Goal: Task Accomplishment & Management: Manage account settings

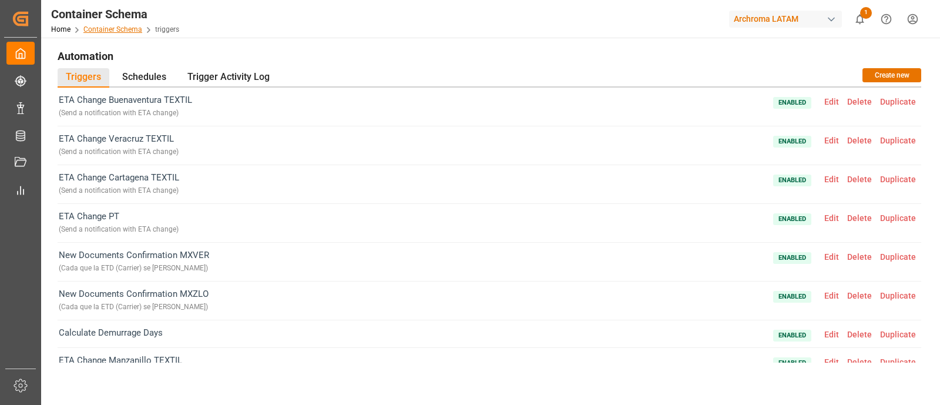
click at [115, 31] on link "Container Schema" at bounding box center [112, 29] width 59 height 8
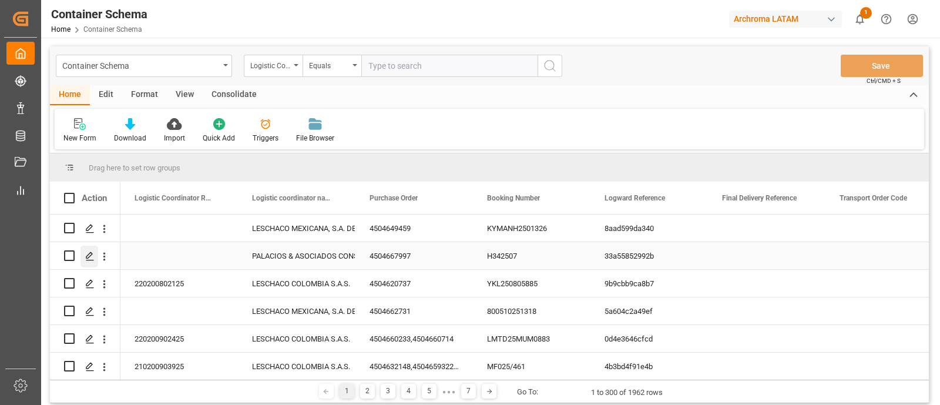
click at [88, 255] on icon "Press SPACE to select this row." at bounding box center [89, 255] width 9 height 9
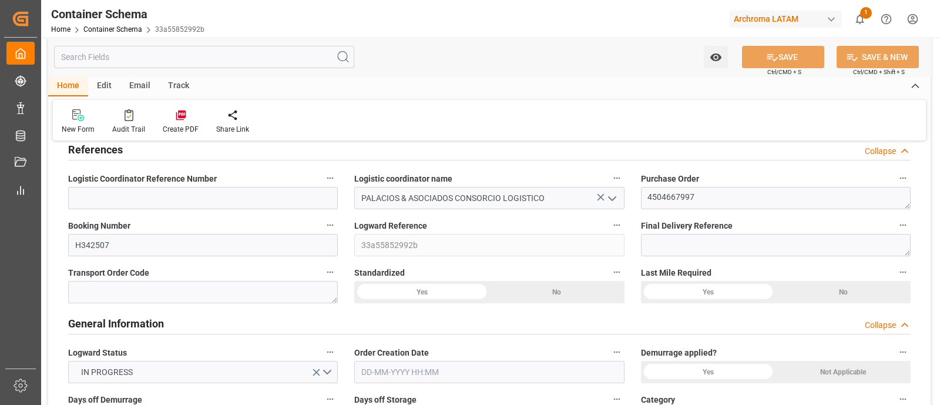
type input "0"
type input "3"
type input "1"
type input "5"
type input "1100"
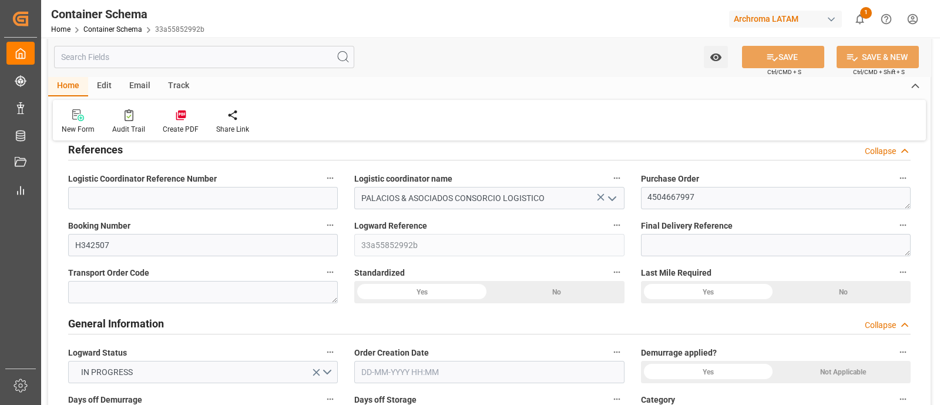
type input "1181.2"
type input "BRVCP"
type input "PELIM"
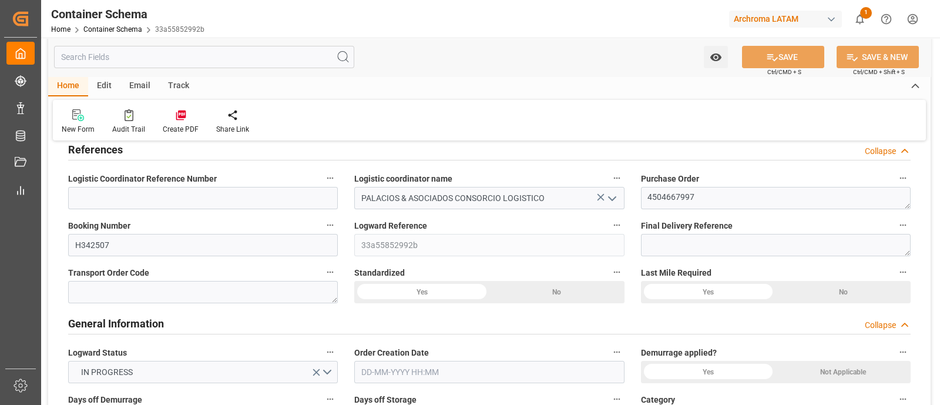
type input "PELIM"
type input "1"
type input "0"
type input "23-09-2025 12:45"
type input "23-09-2025"
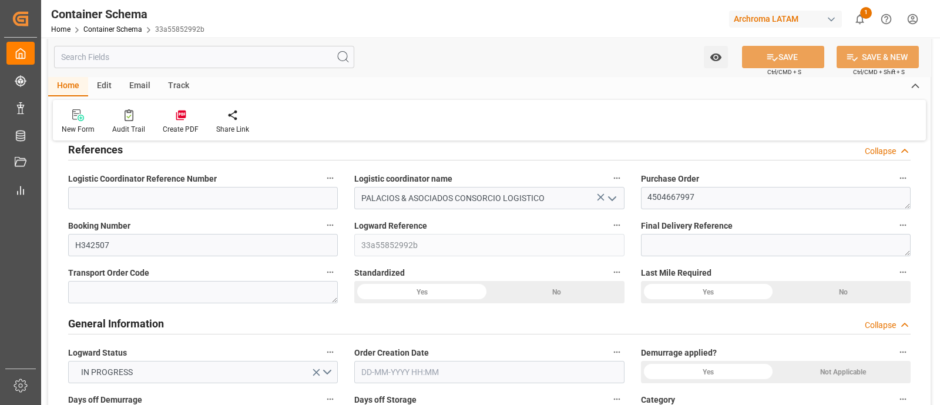
type input "23-09-2025"
type input "30-09-2025"
type input "29-09-2025 00:00"
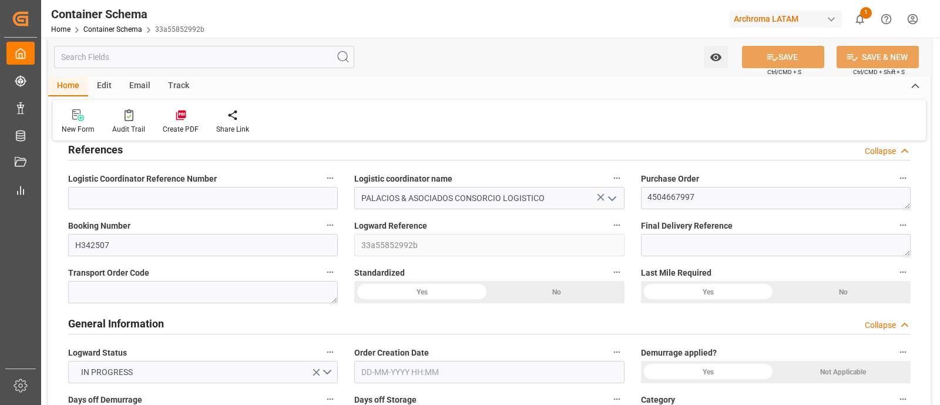
type input "29-09-2025 00:00"
type input "30-09-2025 00:00"
type input "29-09-2025 00:00"
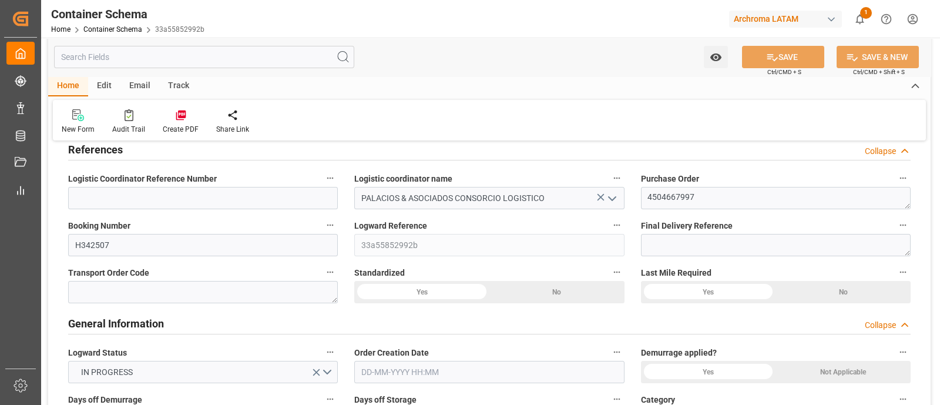
type input "29-09-2025"
type input "30-09-2025"
type input "30-09-2025 17:49"
type input "23-09-2025 17:58"
type input "30-09-2025"
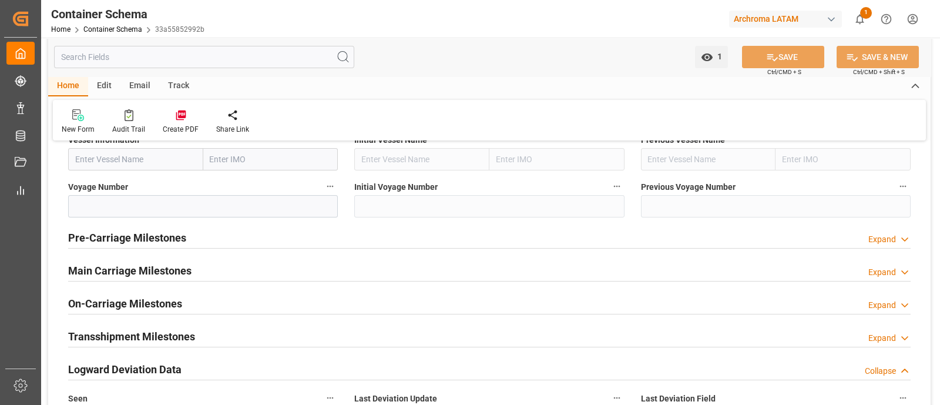
scroll to position [1351, 0]
click at [483, 265] on div "Main Carriage Milestones Expand" at bounding box center [489, 269] width 842 height 22
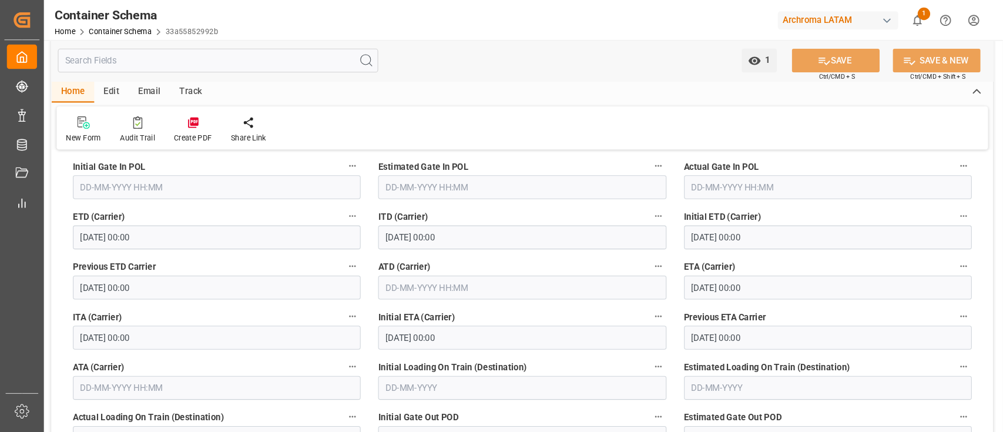
scroll to position [1494, 0]
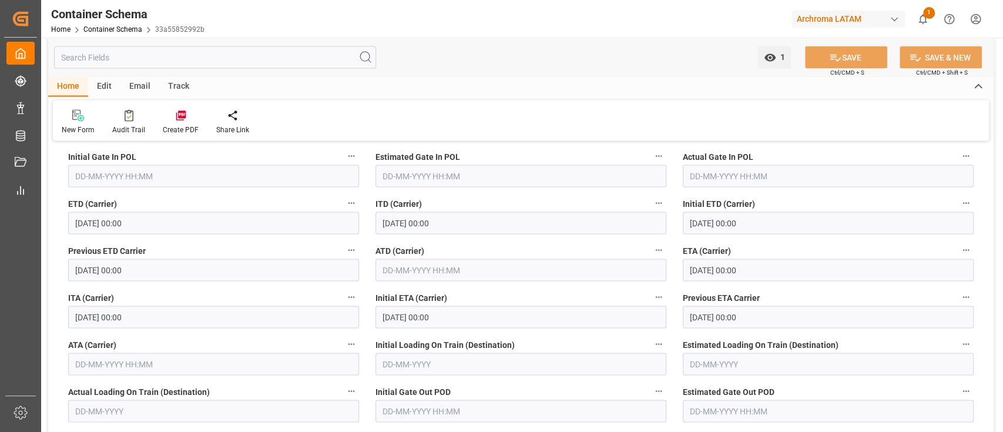
drag, startPoint x: 872, startPoint y: 1, endPoint x: 571, endPoint y: 101, distance: 316.3
click at [571, 101] on div "New Form Audit Trail Create PDF Share Link" at bounding box center [521, 120] width 936 height 41
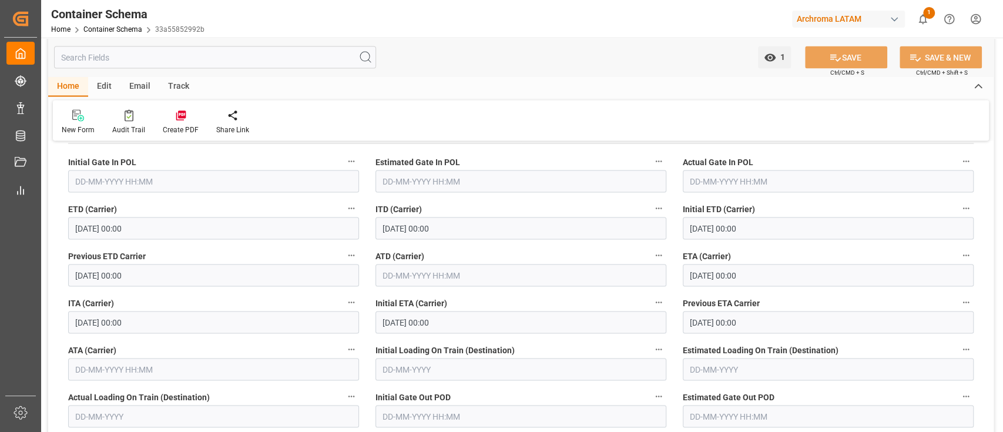
scroll to position [1489, 0]
click at [112, 79] on div "Edit" at bounding box center [104, 86] width 32 height 20
click at [174, 120] on icon at bounding box center [168, 115] width 16 height 12
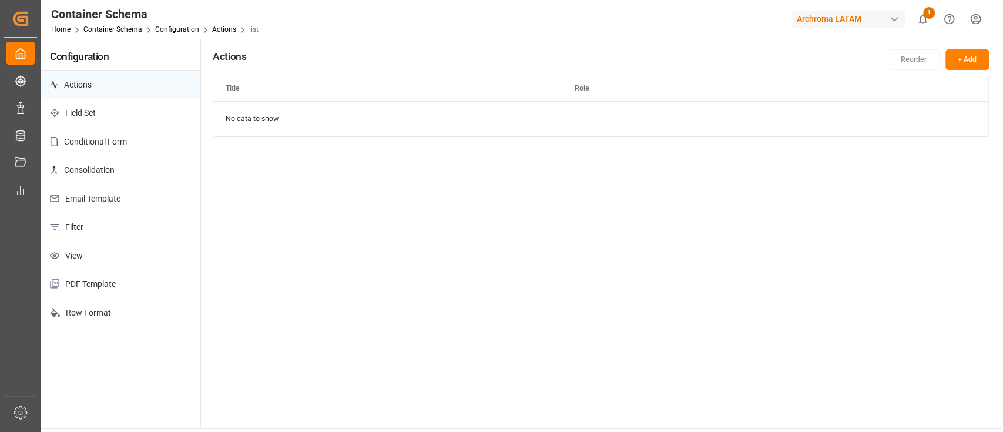
click at [123, 209] on p "Email Template" at bounding box center [120, 198] width 159 height 29
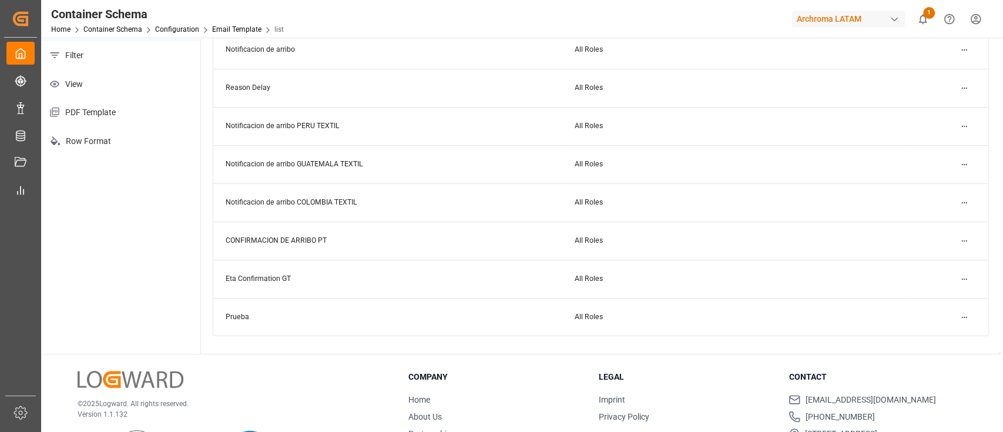
scroll to position [172, 0]
click at [939, 276] on html "Created by potrace 1.15, written by Peter Selinger 2001-2017 Created by potrace…" at bounding box center [501, 216] width 1003 height 432
click at [939, 315] on div "Duplicate" at bounding box center [942, 318] width 60 height 16
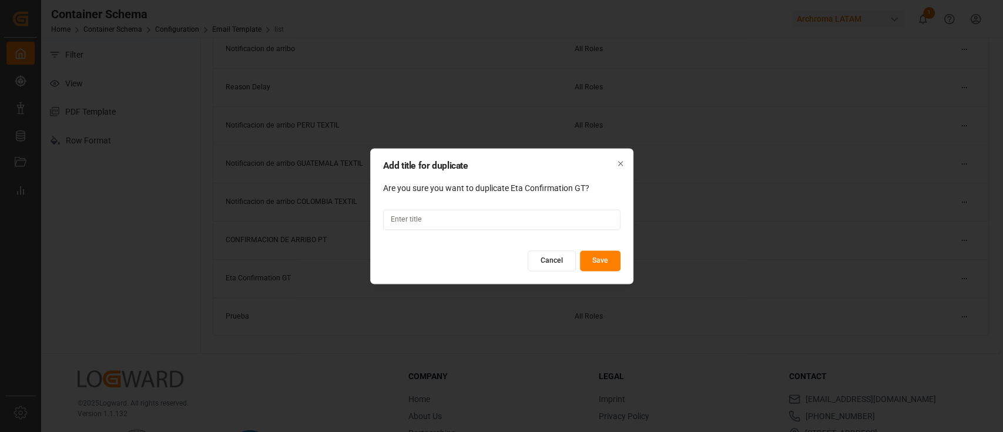
click at [523, 220] on input at bounding box center [501, 219] width 237 height 21
click at [563, 215] on input "Documentos Nuevos HON" at bounding box center [501, 219] width 237 height 21
type input "Documentos Nuevos HON CROSS DOCKING"
click at [601, 257] on button "Save" at bounding box center [600, 260] width 41 height 21
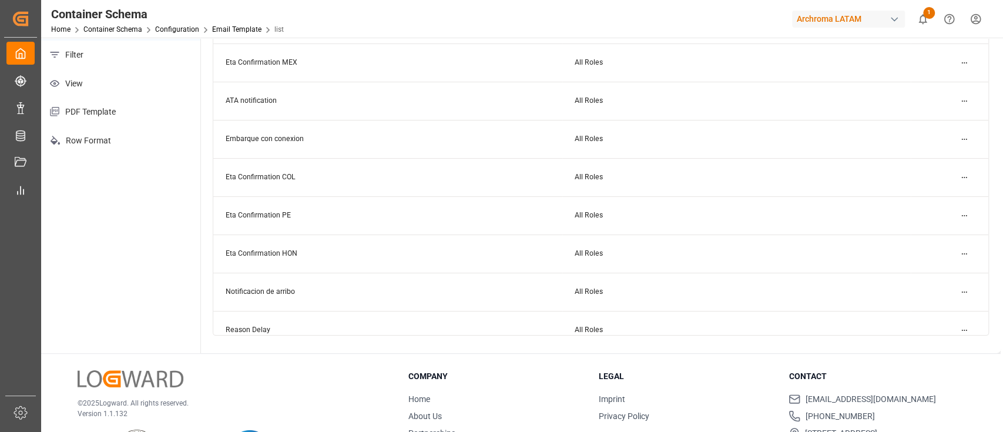
scroll to position [0, 0]
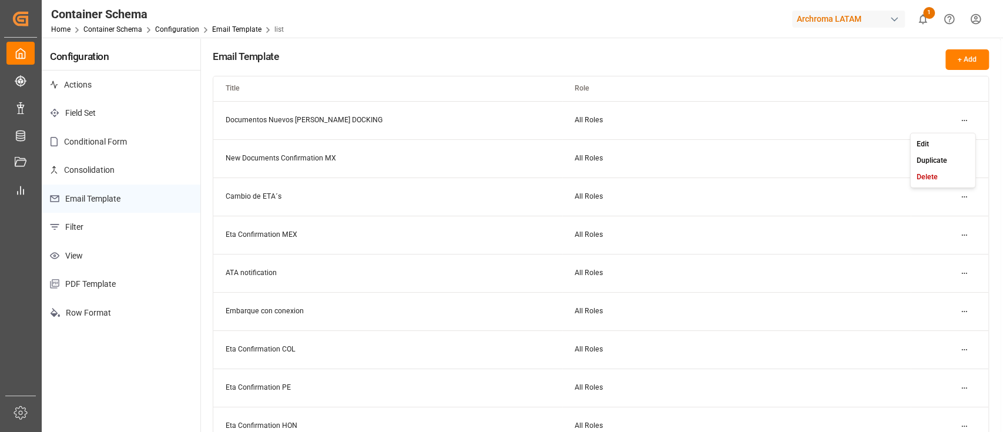
click at [939, 124] on html "Created by potrace 1.15, written by Peter Selinger 2001-2017 Created by potrace…" at bounding box center [501, 216] width 1003 height 432
click at [939, 139] on div "Edit" at bounding box center [942, 143] width 60 height 16
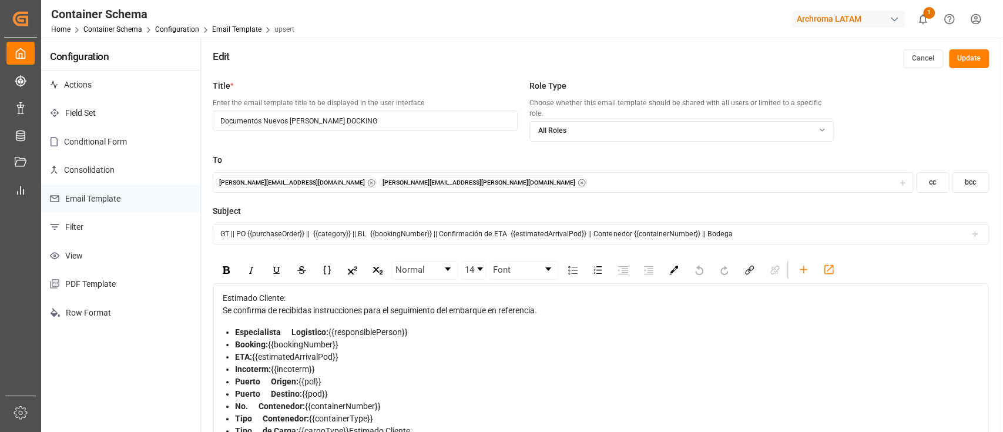
click at [226, 224] on input "GT || PO {{purchaseOrder}} || {{category}} || BL {{bookingNumber}} || Confirmac…" at bounding box center [601, 234] width 776 height 21
type input "CROSSDOCKING || HN || PO {{purchaseOrder}} || {{category}} || BL {{bookingNumbe…"
click at [301, 119] on input "Documentos Nuevos HON CROSS DOCKING" at bounding box center [365, 120] width 304 height 21
type input "Documentos Nuevos HN CROSS DOCKING"
click at [490, 240] on div "Subject CROSSDOCKING || HN || PO {{purchaseOrder}} || {{category}} || BL {{book…" at bounding box center [601, 231] width 776 height 52
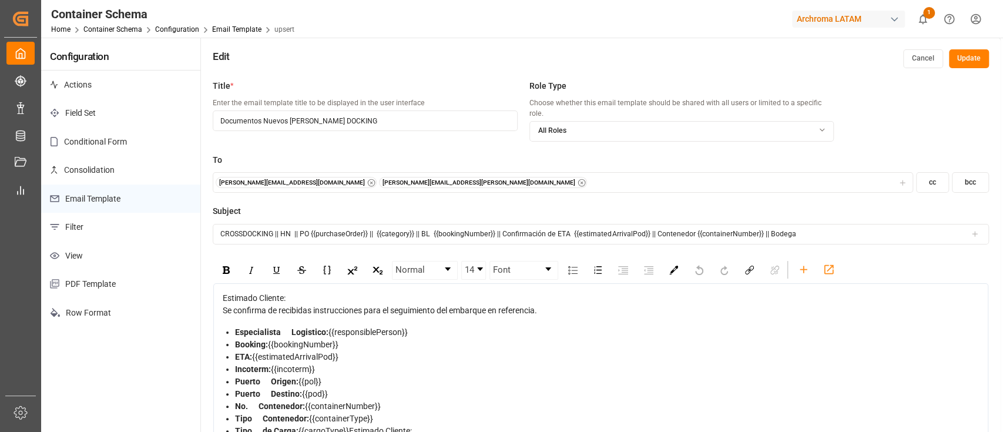
click at [809, 224] on input "CROSSDOCKING || HN || PO {{purchaseOrder}} || {{category}} || BL {{bookingNumbe…" at bounding box center [601, 234] width 776 height 21
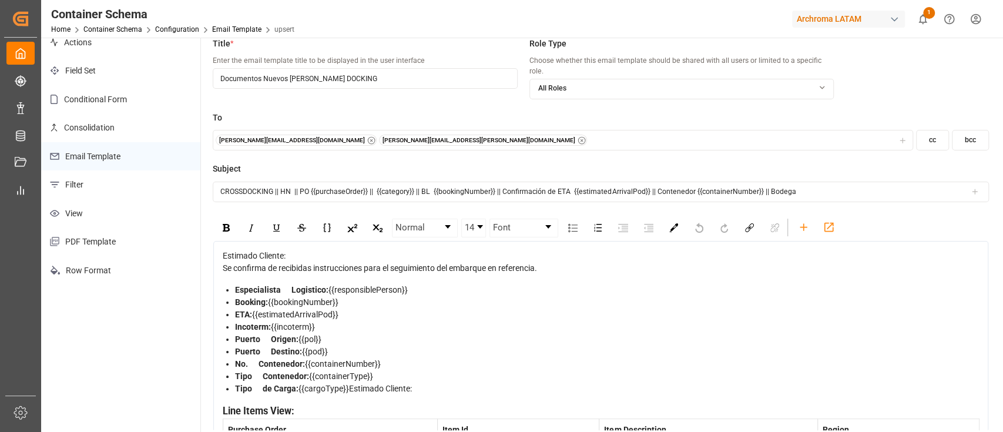
click at [939, 187] on icon at bounding box center [974, 191] width 8 height 8
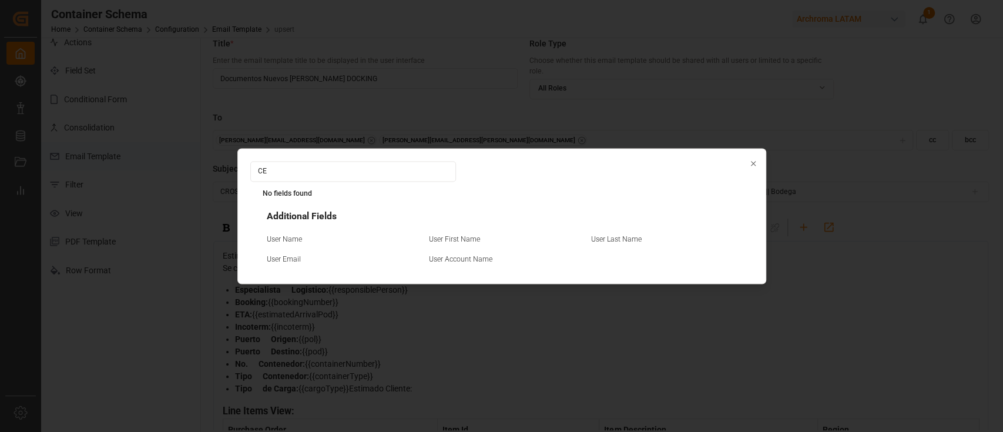
type input "C"
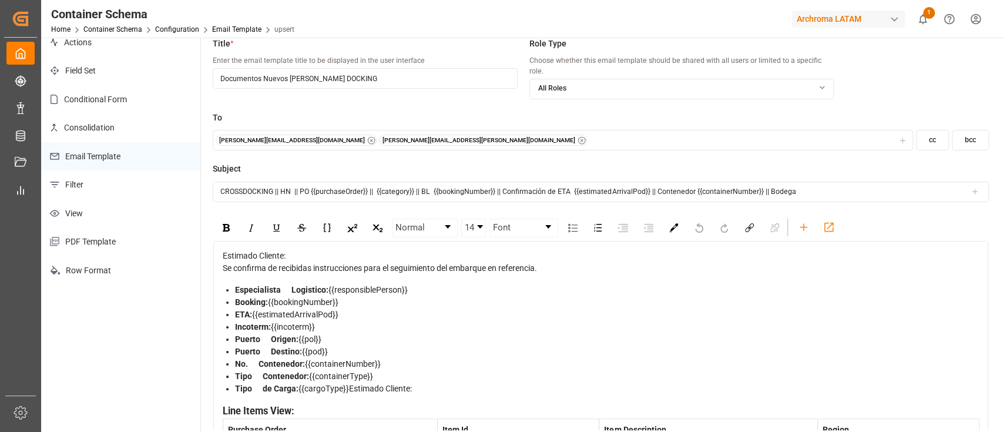
click at [939, 187] on icon at bounding box center [974, 191] width 8 height 8
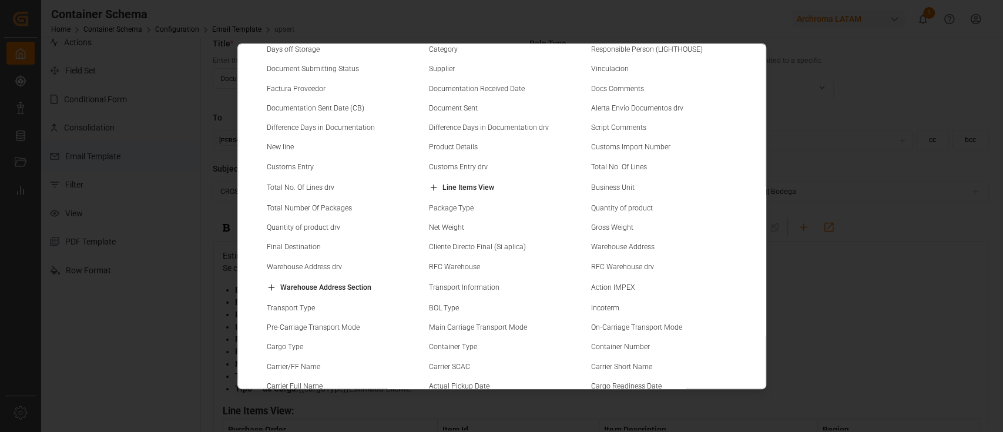
scroll to position [172, 0]
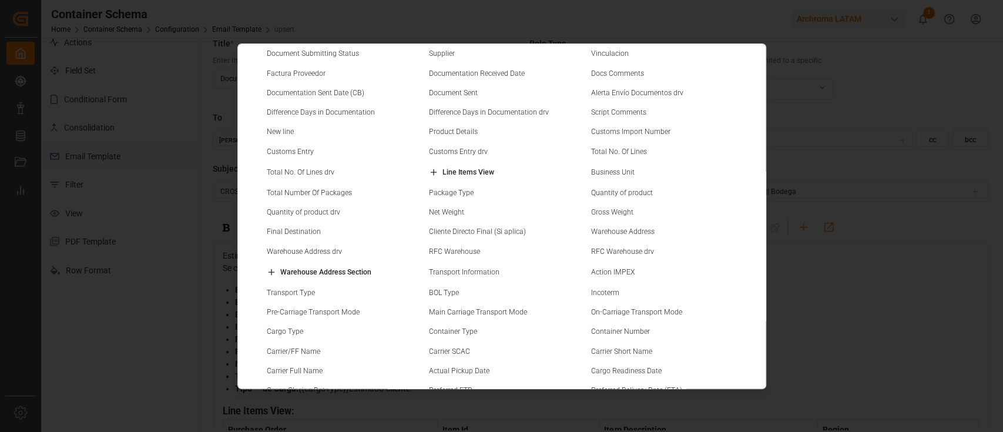
click at [453, 172] on small "Line Items View" at bounding box center [468, 172] width 52 height 7
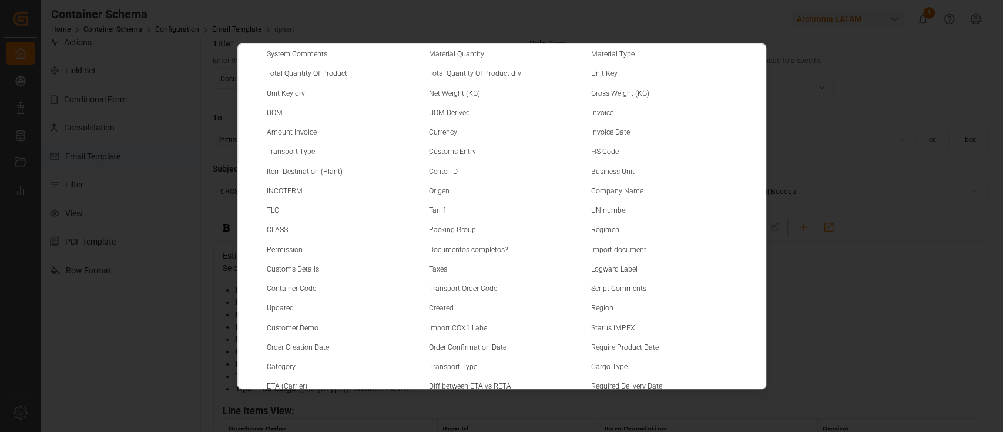
scroll to position [0, 0]
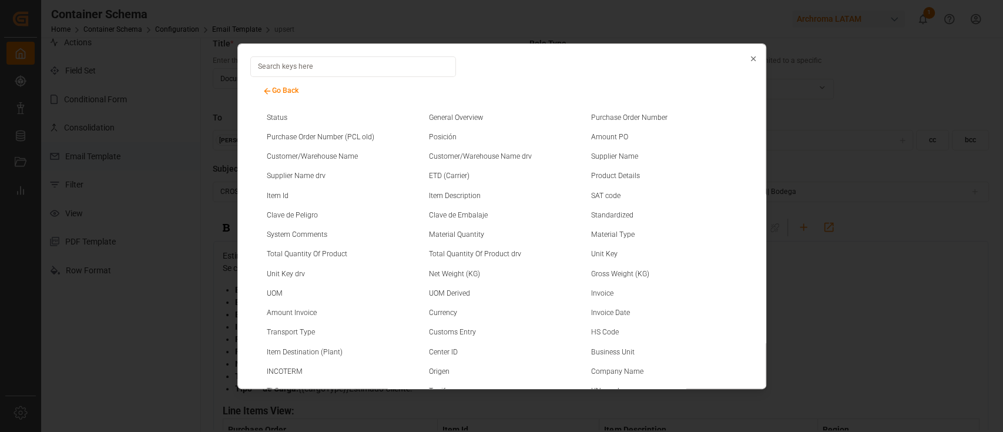
click at [369, 65] on input at bounding box center [353, 66] width 206 height 21
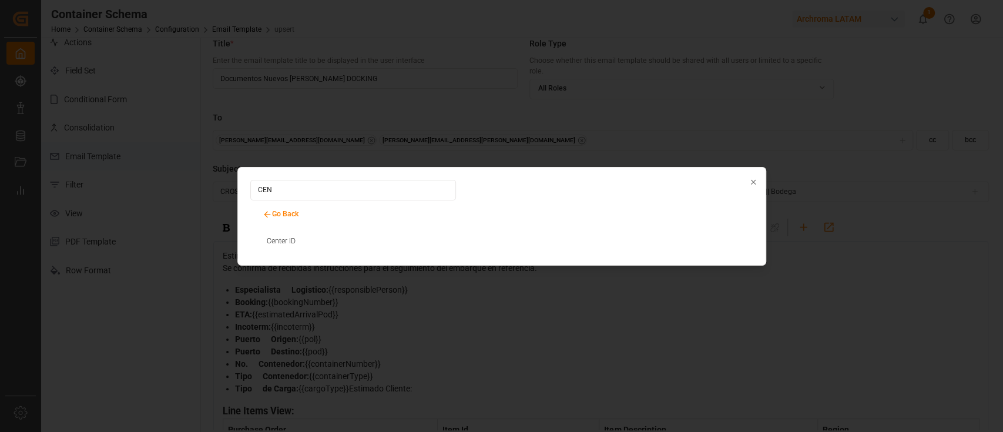
type input "CEN"
click at [314, 237] on div "Center ID" at bounding box center [340, 242] width 154 height 11
click at [287, 237] on small "Center ID" at bounding box center [281, 240] width 29 height 7
type input "CROSSDOCKING || HN || PO {{purchaseOrder}} || {{category}} || BL {{bookingNumbe…"
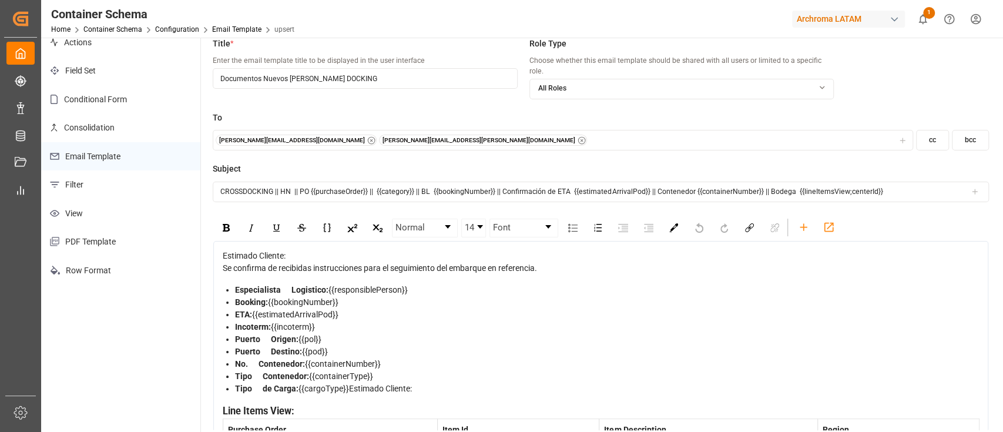
click at [489, 321] on div "Incoterm: {{incoterm}}" at bounding box center [607, 327] width 744 height 12
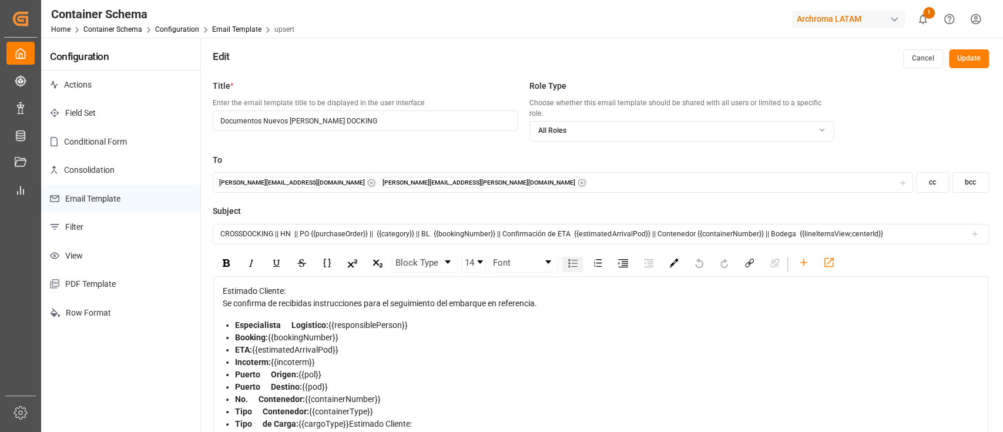
scroll to position [6, 0]
click at [939, 55] on button "Update" at bounding box center [969, 58] width 40 height 19
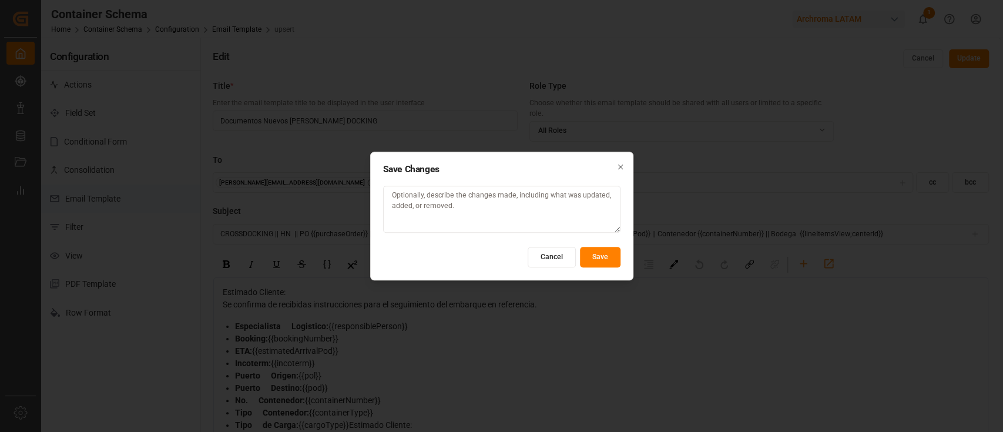
click at [564, 254] on button "Cancel" at bounding box center [551, 257] width 48 height 21
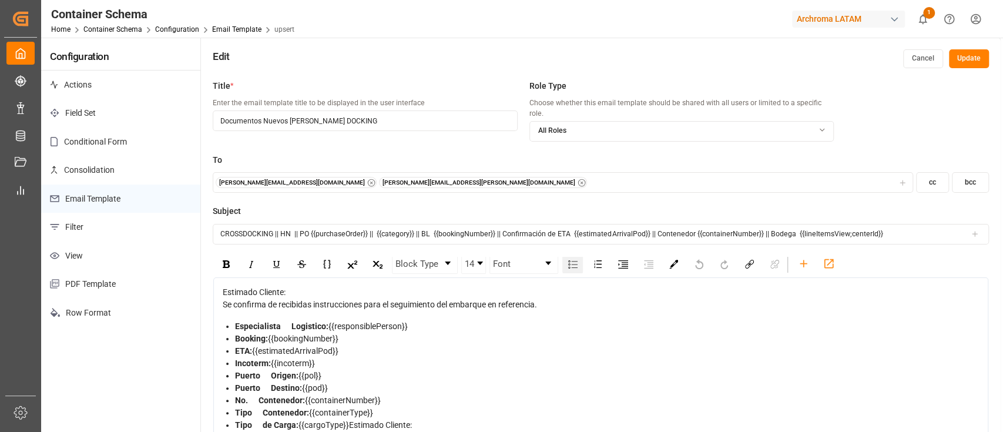
click at [939, 173] on button "bcc" at bounding box center [969, 182] width 37 height 21
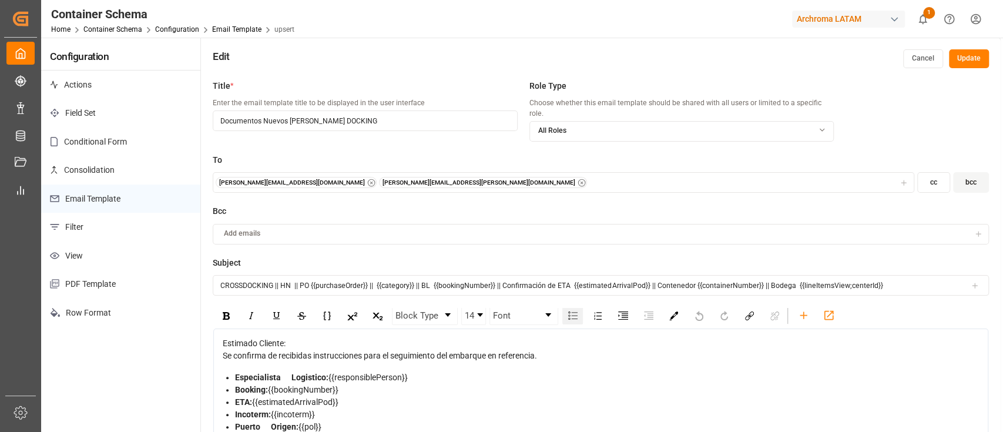
click at [677, 228] on div "Add emails" at bounding box center [593, 233] width 754 height 11
type input "E"
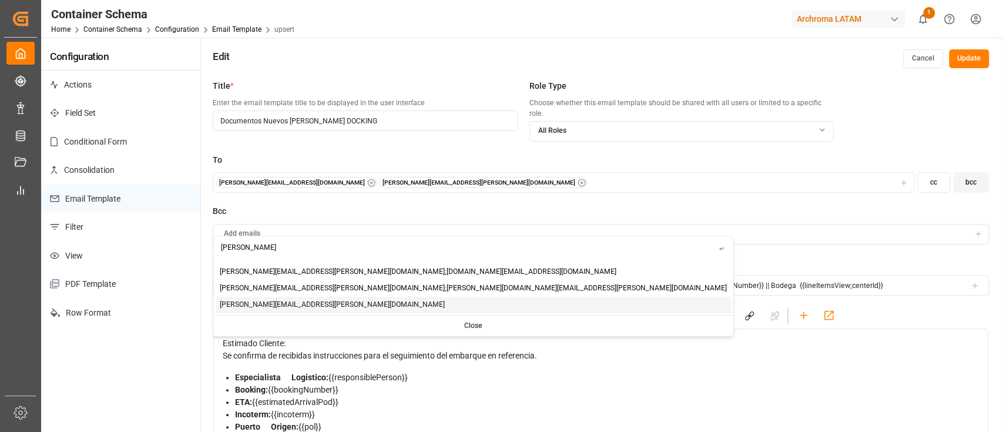
type input "elsie"
click at [265, 306] on span "elsie.sanchez@leschaco.com" at bounding box center [332, 305] width 225 height 11
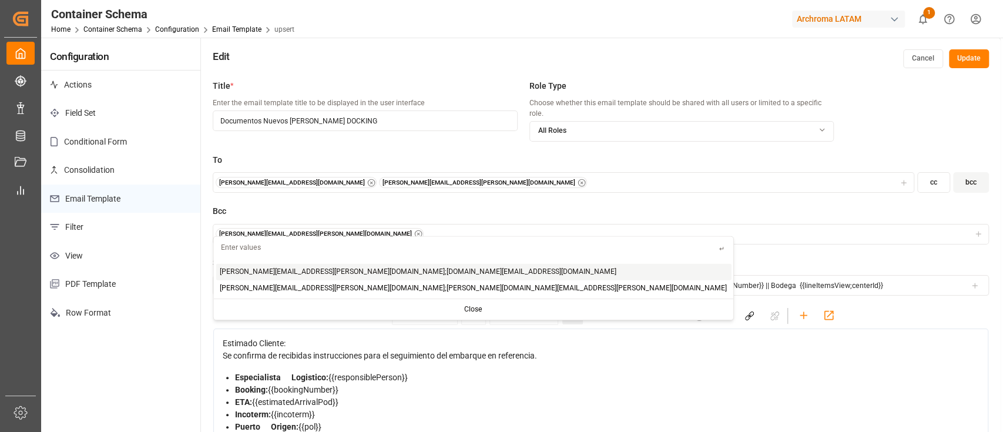
click at [291, 246] on input "text" at bounding box center [466, 247] width 505 height 21
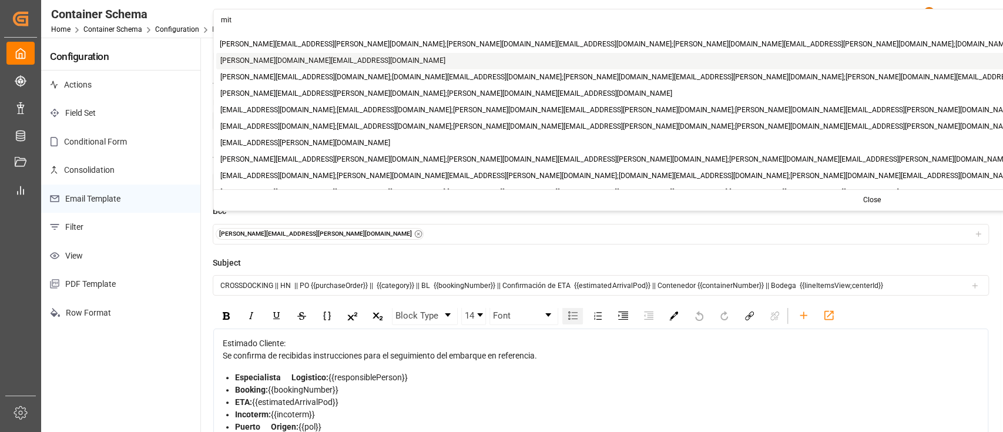
type input "mit"
click at [273, 61] on span "mitzi.madrid@leschaco.com" at bounding box center [332, 61] width 225 height 11
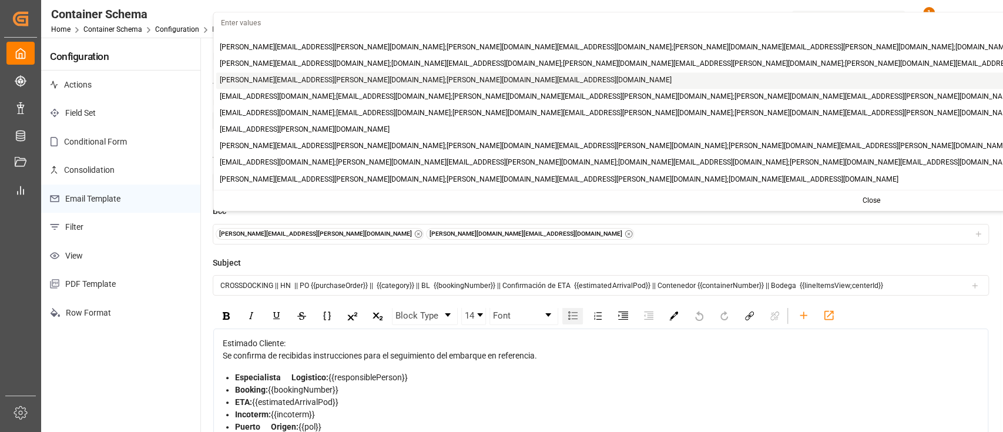
click at [939, 63] on button "Update" at bounding box center [969, 58] width 40 height 19
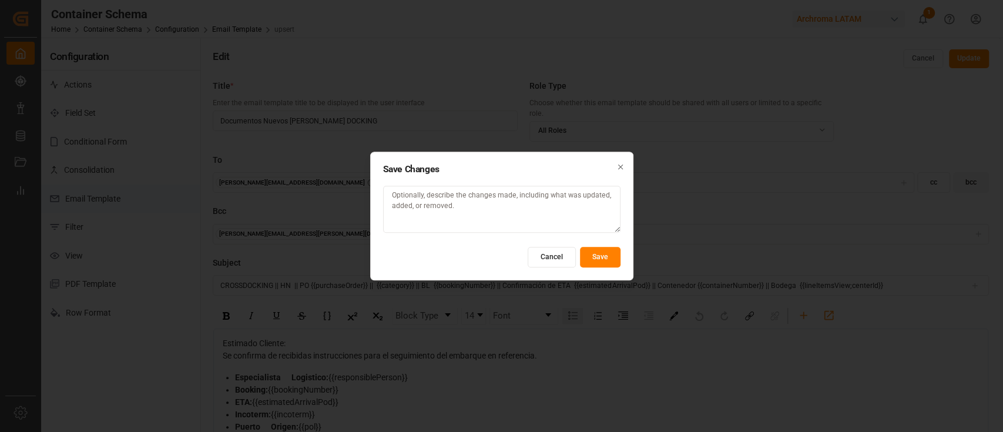
click at [606, 258] on button "Save" at bounding box center [600, 257] width 41 height 21
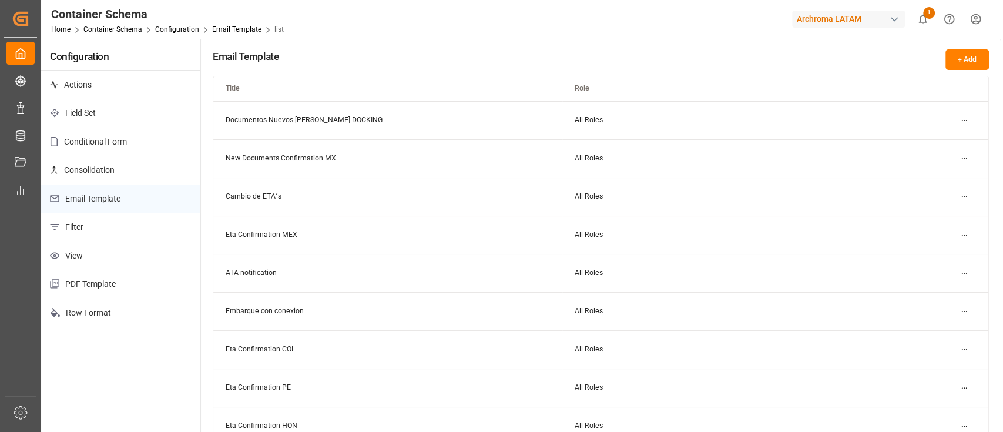
click at [939, 124] on html "Created by potrace 1.15, written by Peter Selinger 2001-2017 Created by potrace…" at bounding box center [501, 216] width 1003 height 432
click at [939, 162] on div "Duplicate" at bounding box center [942, 160] width 60 height 16
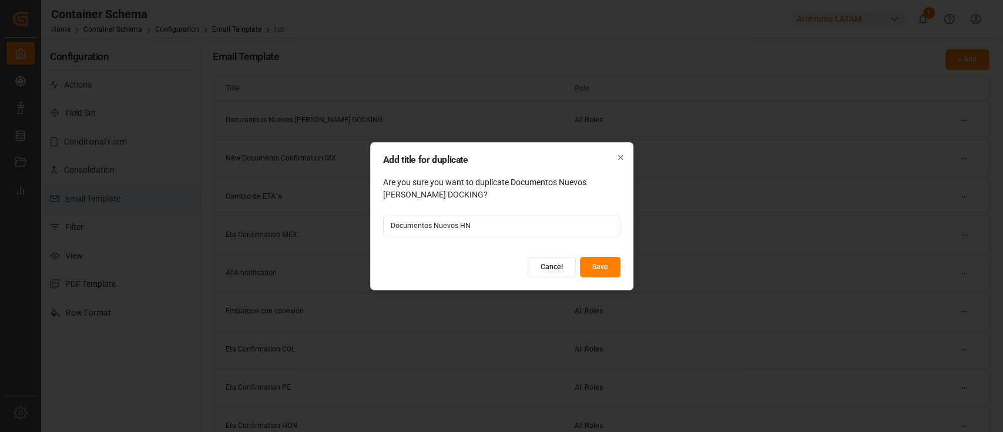
type input "Documentos Nuevos HN"
click at [605, 266] on button "Save" at bounding box center [600, 267] width 41 height 21
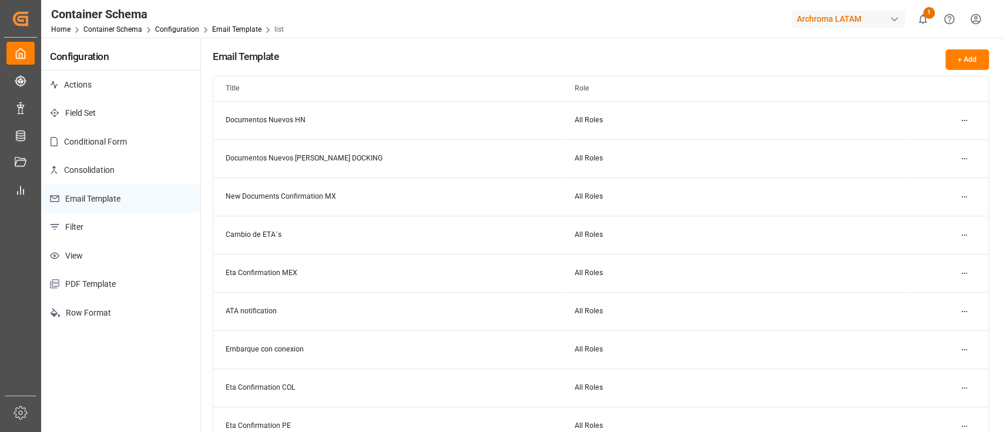
click at [939, 116] on html "Created by potrace 1.15, written by Peter Selinger 2001-2017 Created by potrace…" at bounding box center [501, 216] width 1003 height 432
click at [936, 136] on div "Edit" at bounding box center [942, 143] width 60 height 16
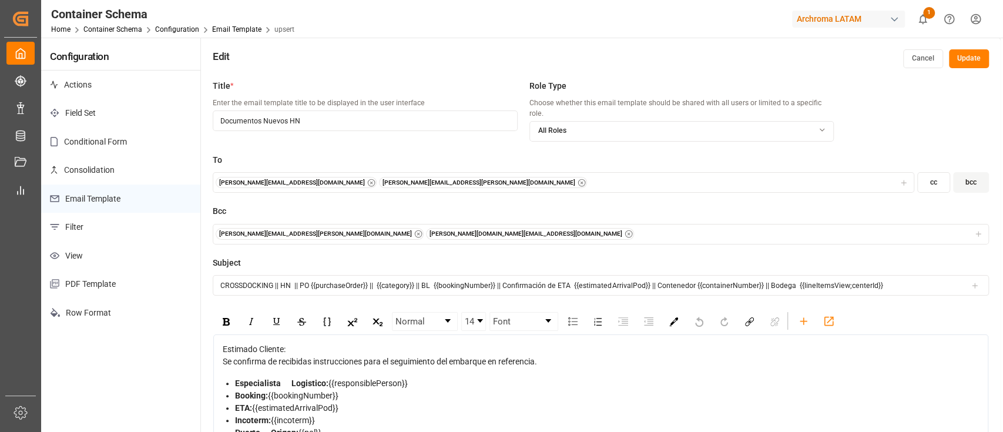
drag, startPoint x: 278, startPoint y: 277, endPoint x: 152, endPoint y: 280, distance: 126.3
click at [152, 280] on div "Configuration Actions Field Set Conditional Form Consolidation Email Template F…" at bounding box center [520, 272] width 959 height 468
type input "HN || PO {{purchaseOrder}} || {{category}} || BL {{bookingNumber}} || Confirmac…"
click at [939, 59] on button "Update" at bounding box center [969, 58] width 40 height 19
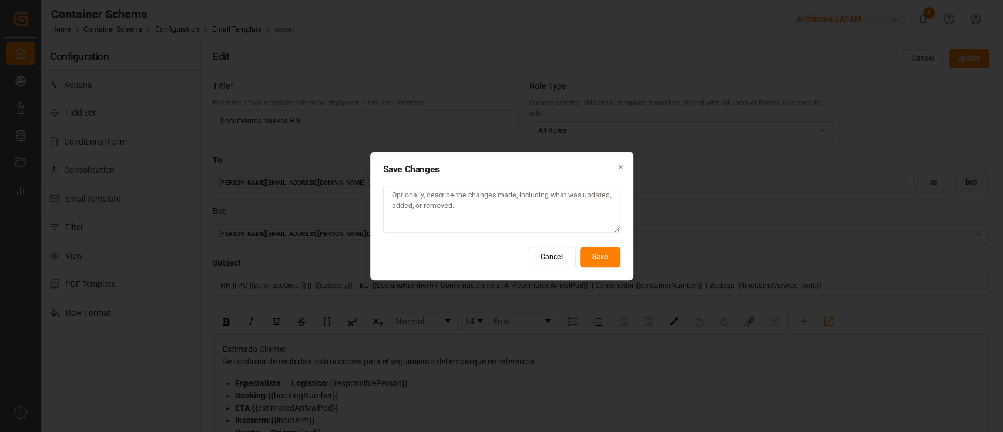
click at [617, 253] on button "Save" at bounding box center [600, 257] width 41 height 21
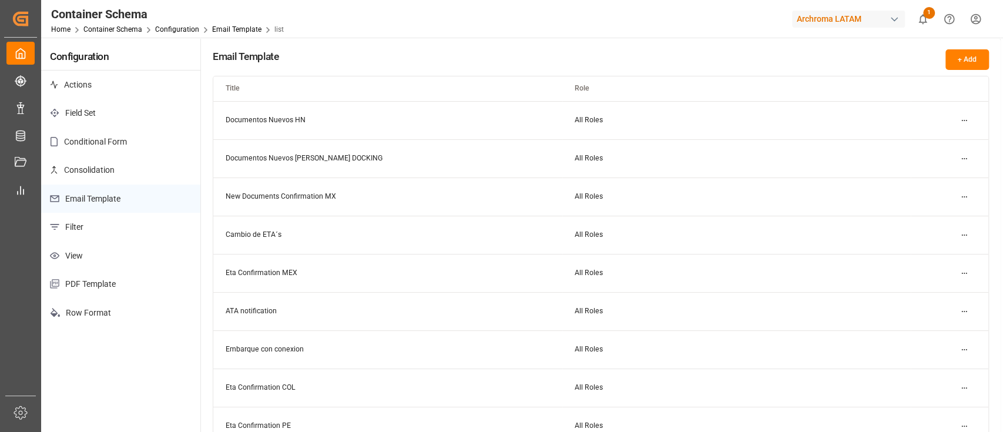
click at [939, 159] on html "Created by potrace 1.15, written by Peter Selinger 2001-2017 Created by potrace…" at bounding box center [501, 216] width 1003 height 432
click at [933, 181] on div "Edit" at bounding box center [942, 181] width 60 height 16
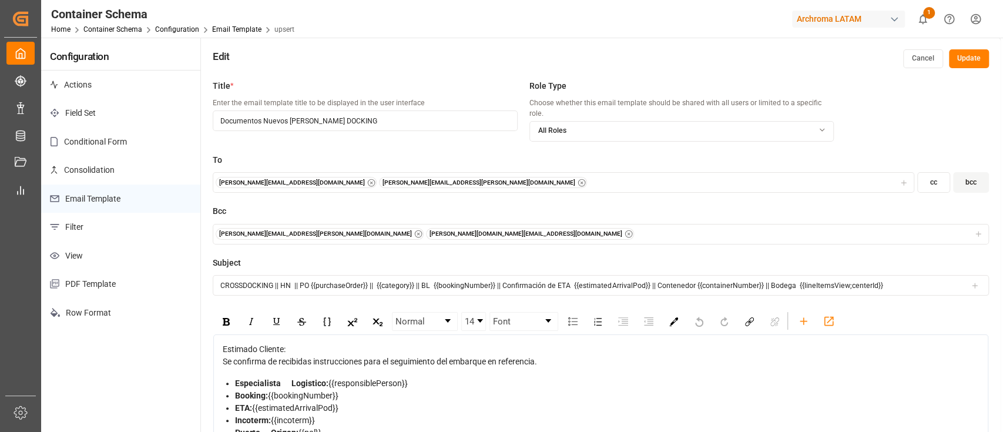
drag, startPoint x: 795, startPoint y: 275, endPoint x: 888, endPoint y: 277, distance: 92.8
click at [888, 277] on input "CROSSDOCKING || HN || PO {{purchaseOrder}} || {{category}} || BL {{bookingNumbe…" at bounding box center [601, 285] width 776 height 21
type input "CROSSDOCKING || HN || PO {{purchaseOrder}} || {{category}} || BL {{bookingNumbe…"
click at [939, 54] on button "Update" at bounding box center [969, 58] width 40 height 19
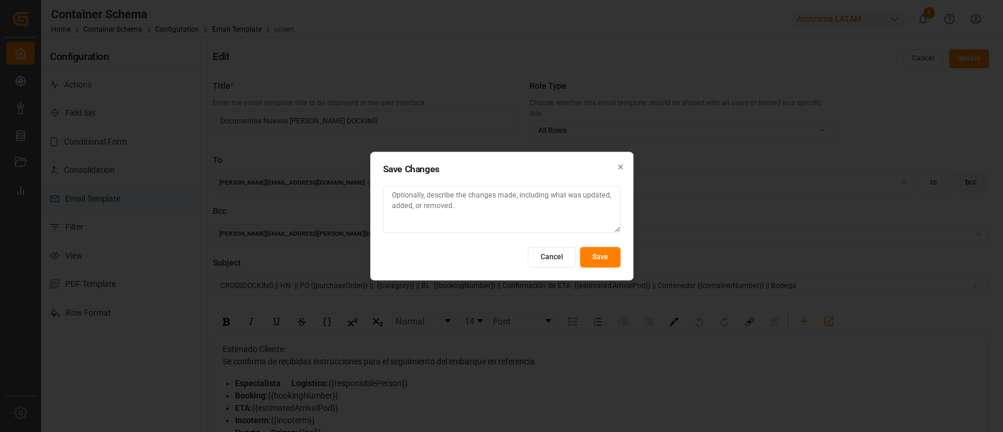
click at [601, 247] on button "Save" at bounding box center [600, 257] width 41 height 21
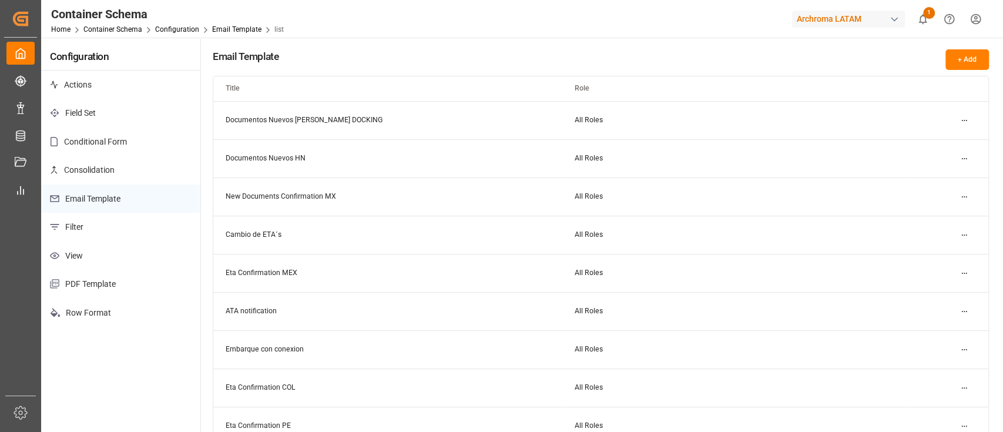
click at [939, 123] on html "Created by potrace 1.15, written by Peter Selinger 2001-2017 Created by potrace…" at bounding box center [501, 216] width 1003 height 432
click at [879, 51] on html "Created by potrace 1.15, written by Peter Selinger 2001-2017 Created by potrace…" at bounding box center [501, 216] width 1003 height 432
click at [939, 158] on html "Created by potrace 1.15, written by Peter Selinger 2001-2017 Created by potrace…" at bounding box center [501, 216] width 1003 height 432
click at [938, 176] on div "Edit" at bounding box center [942, 181] width 60 height 16
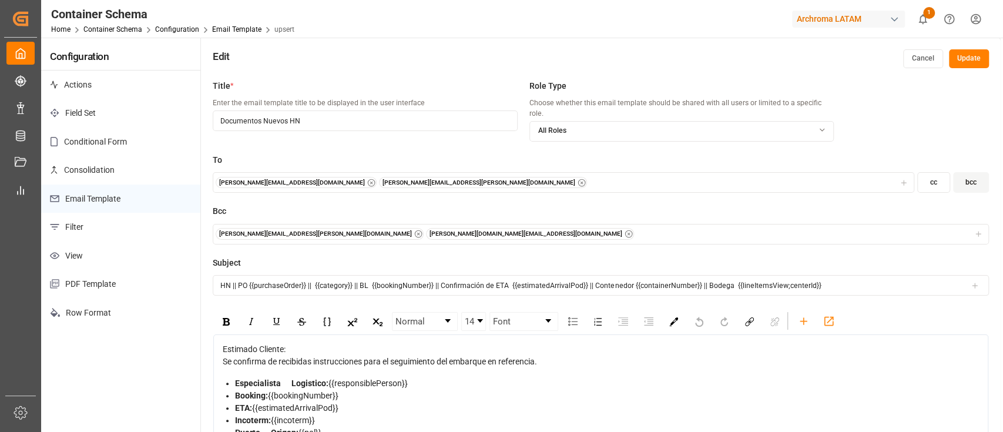
drag, startPoint x: 732, startPoint y: 275, endPoint x: 885, endPoint y: 255, distance: 153.4
click at [885, 257] on div "Subject HN || PO {{purchaseOrder}} || {{category}} || BL {{bookingNumber}} || C…" at bounding box center [601, 283] width 776 height 52
type input "HN || PO {{purchaseOrder}} || {{category}} || BL {{bookingNumber}} || Confirmac…"
click at [939, 59] on button "Update" at bounding box center [969, 58] width 40 height 19
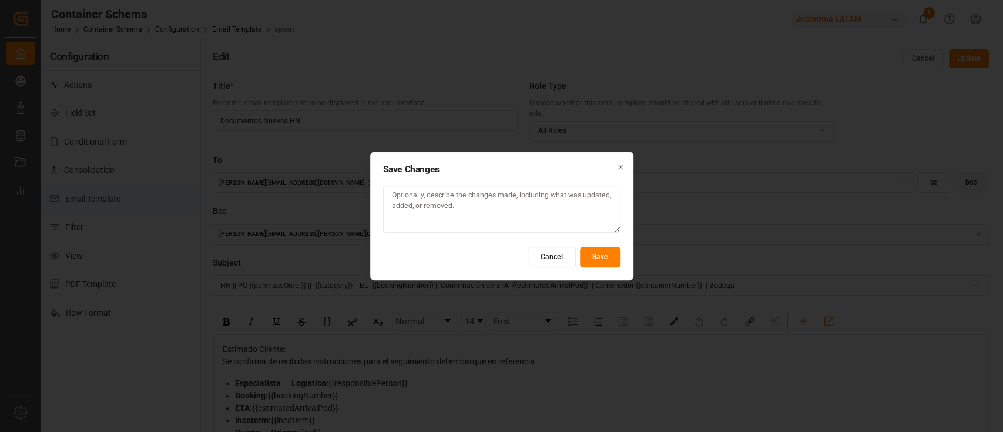
click at [591, 266] on button "Save" at bounding box center [600, 257] width 41 height 21
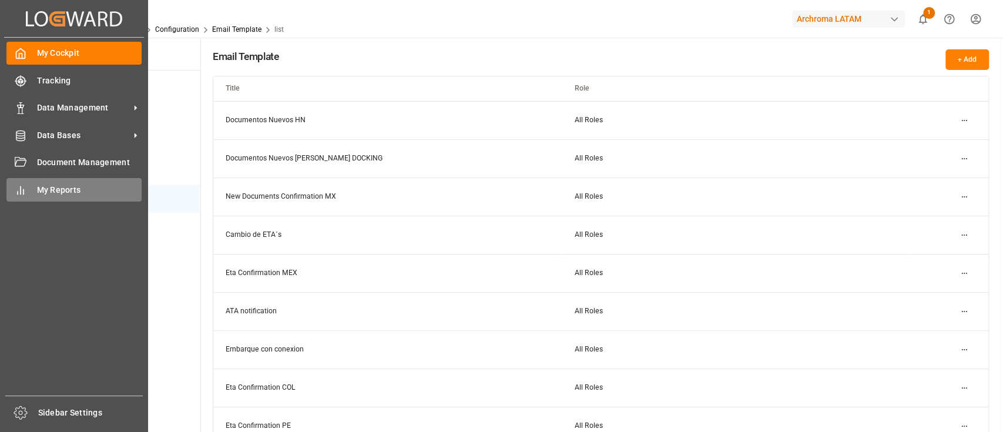
click at [31, 187] on div "My Reports My Reports" at bounding box center [73, 189] width 135 height 23
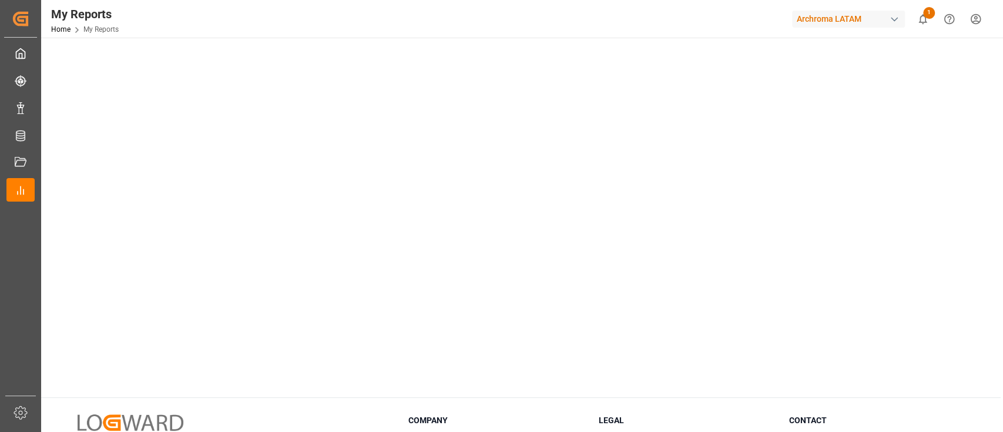
scroll to position [620, 0]
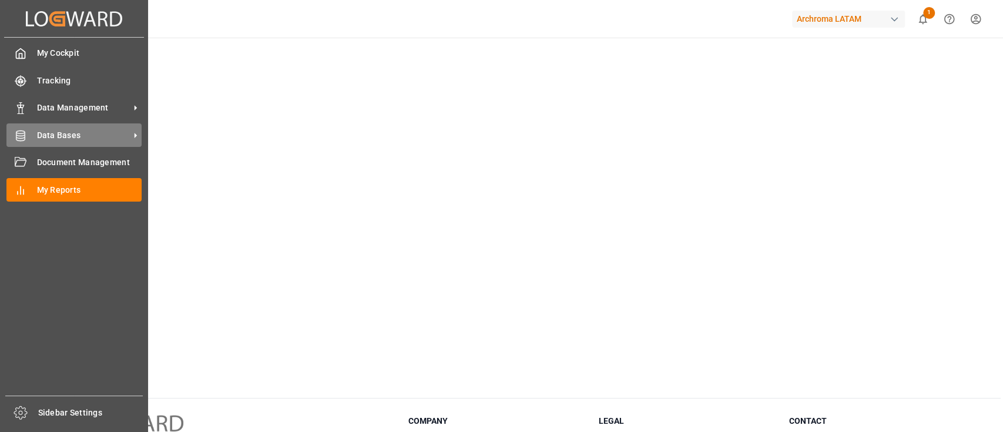
click at [78, 140] on span "Data Bases" at bounding box center [83, 135] width 93 height 12
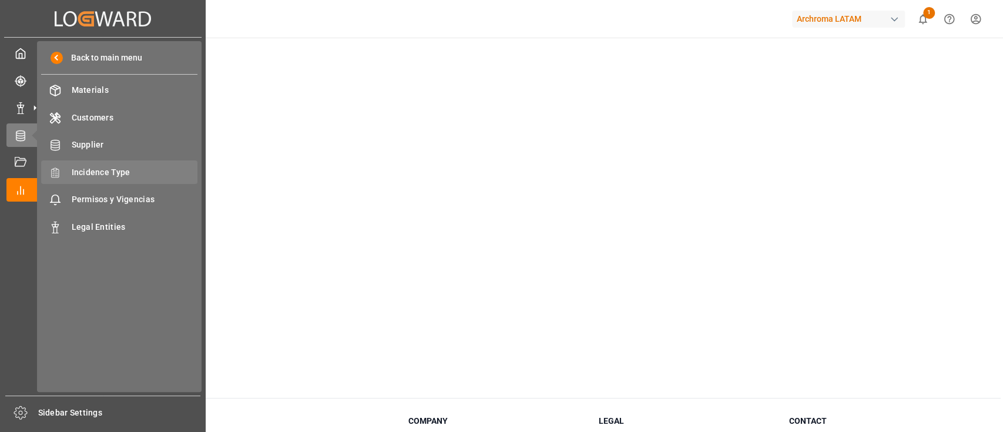
click at [128, 174] on span "Incidence Type" at bounding box center [135, 172] width 126 height 12
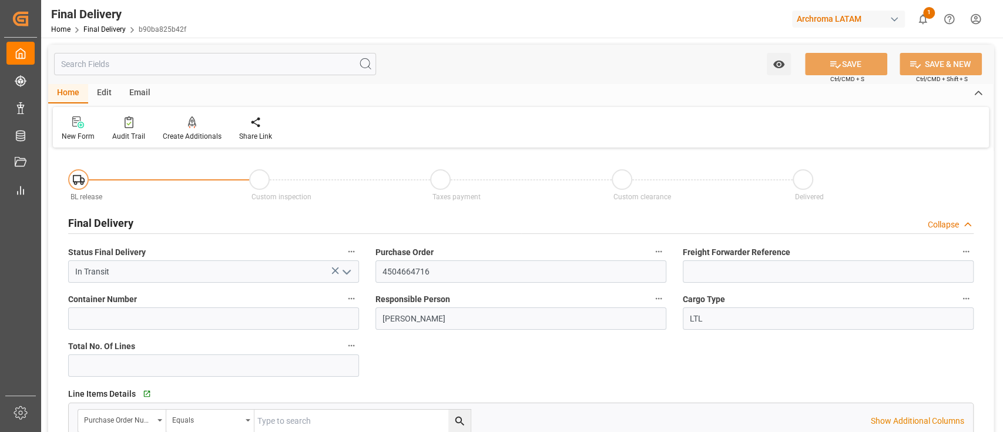
scroll to position [374, 0]
